Goal: Register for event/course

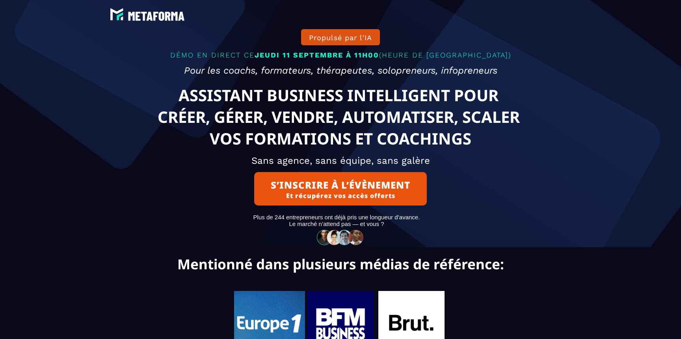
click at [157, 19] on img at bounding box center [147, 14] width 79 height 17
click at [163, 14] on img at bounding box center [147, 14] width 79 height 17
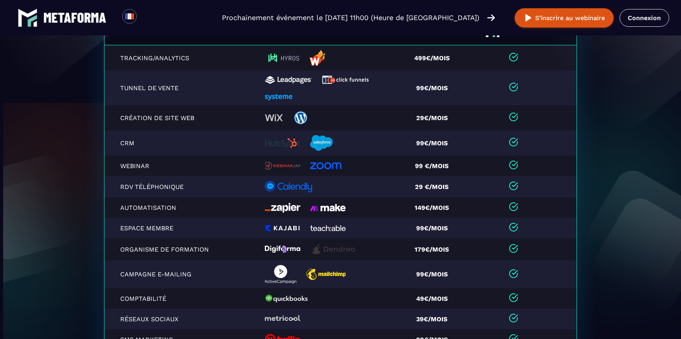
scroll to position [1637, 0]
